Goal: Information Seeking & Learning: Learn about a topic

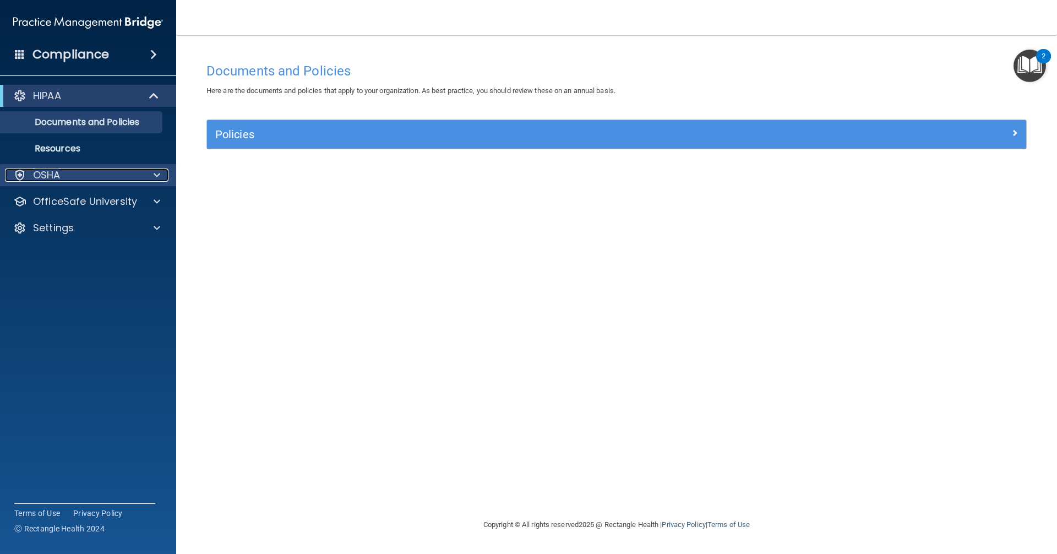
click at [74, 169] on div "OSHA" at bounding box center [73, 175] width 137 height 13
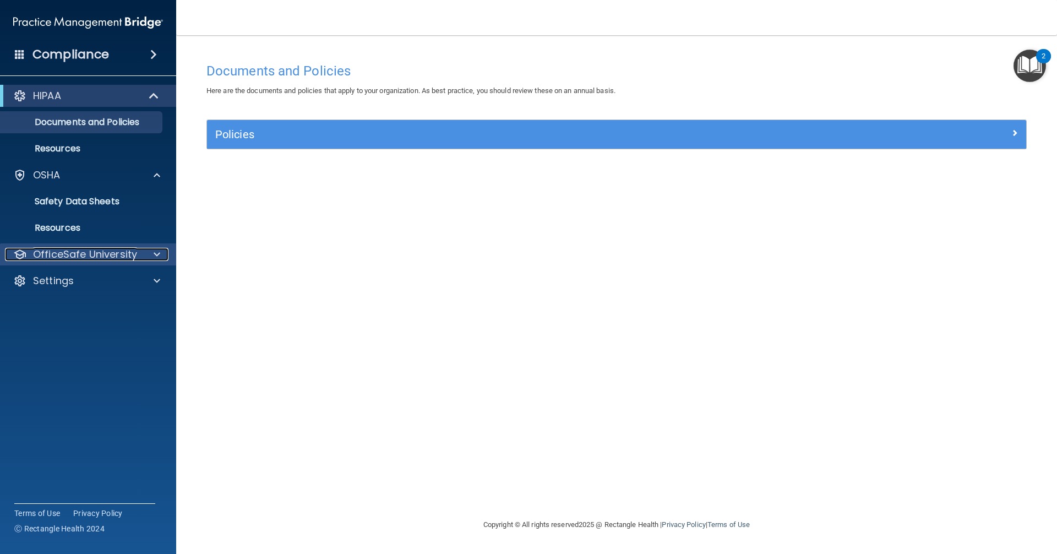
click at [88, 258] on p "OfficeSafe University" at bounding box center [85, 254] width 104 height 13
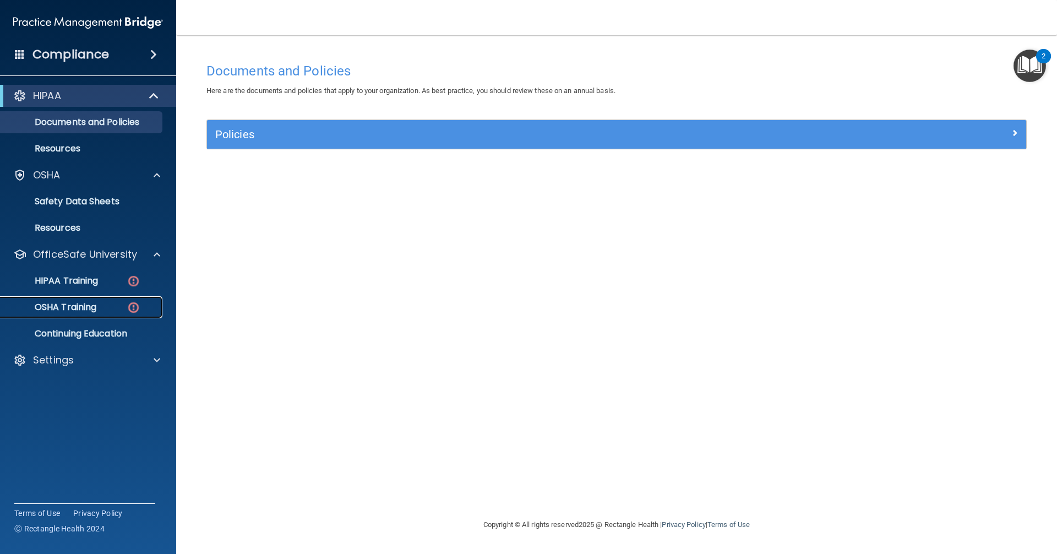
click at [96, 310] on p "OSHA Training" at bounding box center [51, 307] width 89 height 11
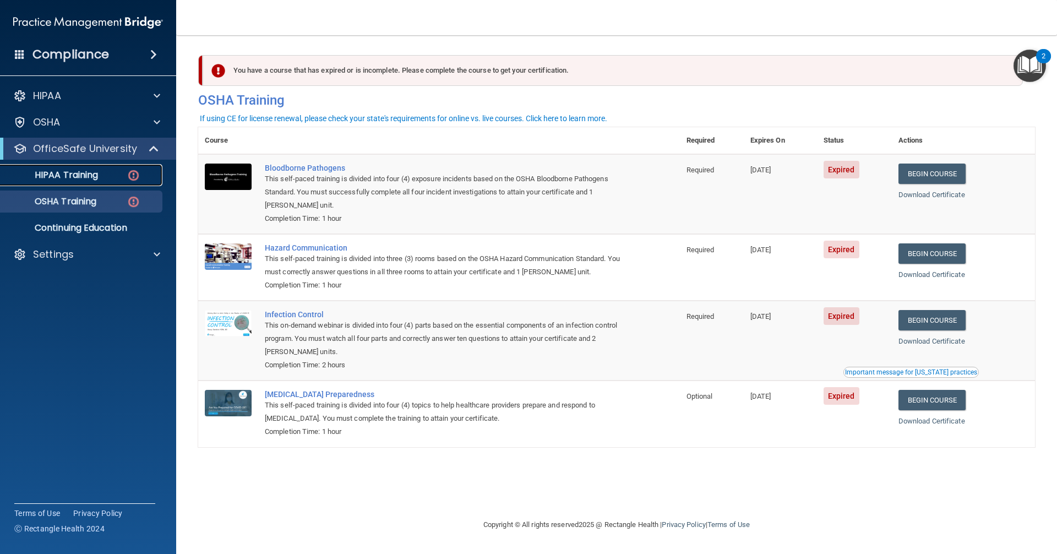
click at [55, 176] on p "HIPAA Training" at bounding box center [52, 175] width 91 height 11
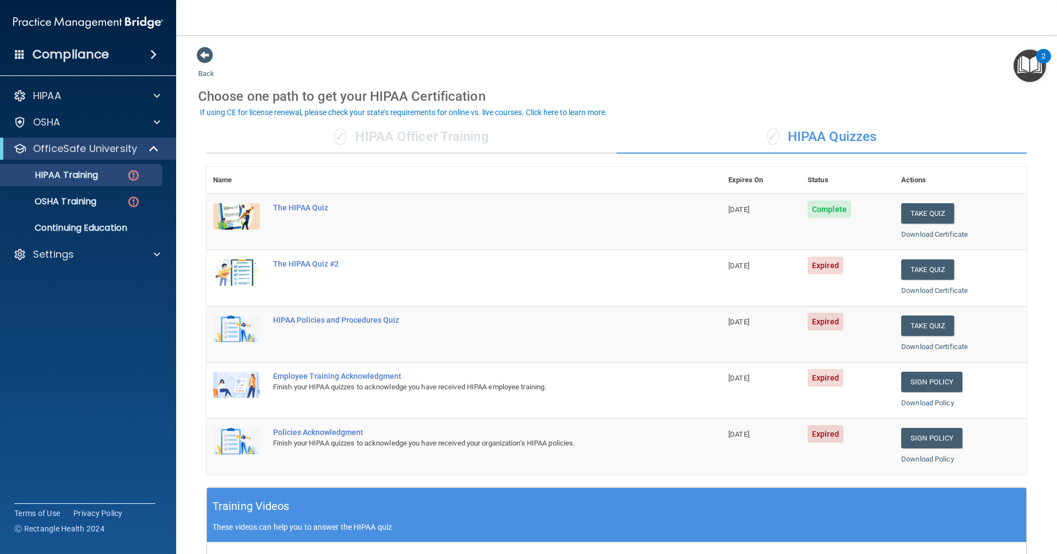
click at [511, 319] on span "Expired" at bounding box center [826, 322] width 36 height 18
click at [511, 325] on button "Take Quiz" at bounding box center [928, 326] width 53 height 20
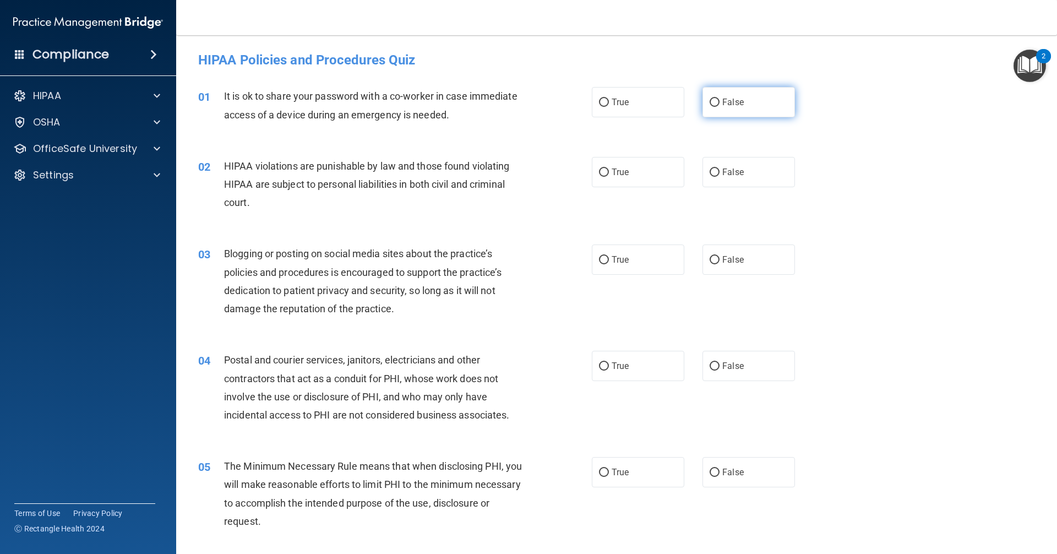
click at [511, 105] on label "False" at bounding box center [749, 102] width 93 height 30
click at [511, 105] on input "False" at bounding box center [715, 103] width 10 height 8
radio input "true"
click at [511, 174] on span "False" at bounding box center [733, 172] width 21 height 10
click at [511, 174] on input "False" at bounding box center [715, 173] width 10 height 8
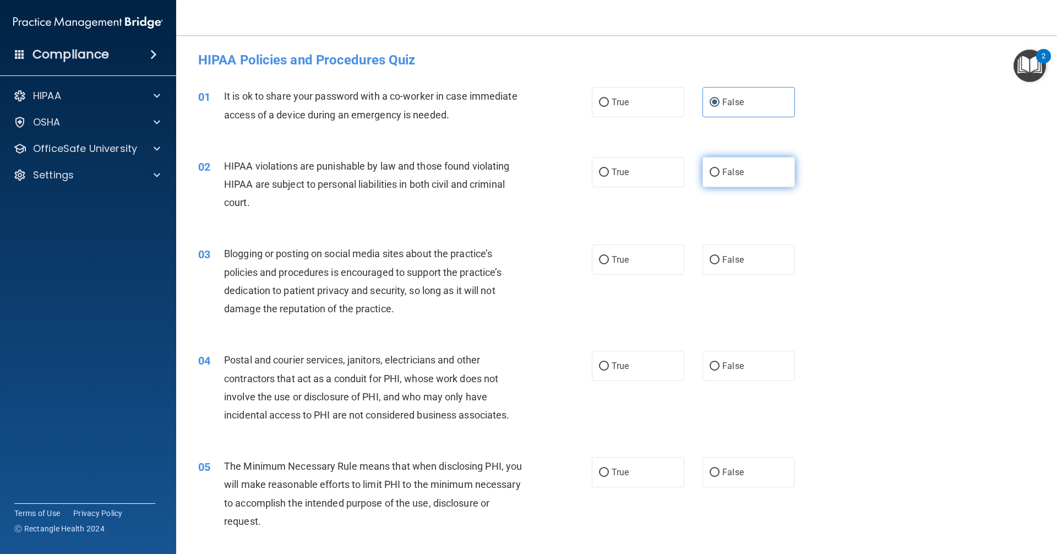
radio input "true"
